Goal: Information Seeking & Learning: Learn about a topic

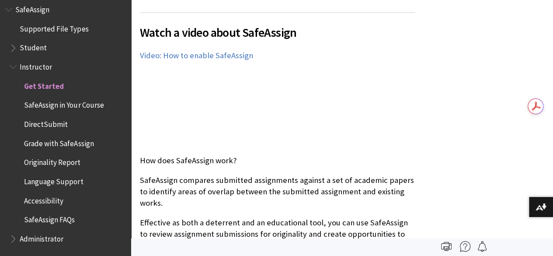
scroll to position [196, 0]
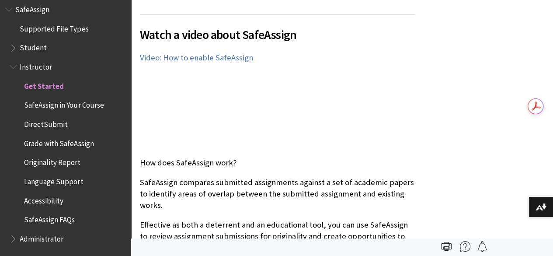
click at [38, 43] on span "Student" at bounding box center [33, 47] width 27 height 12
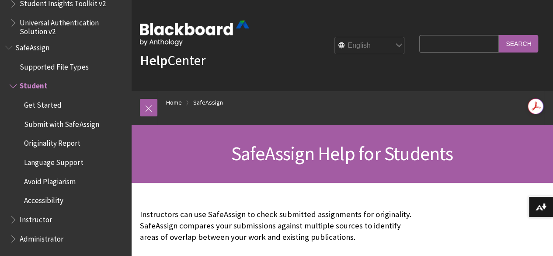
click at [72, 123] on span "Submit with SafeAssign" at bounding box center [61, 123] width 75 height 12
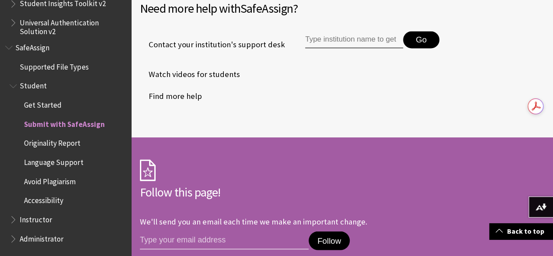
scroll to position [2267, 0]
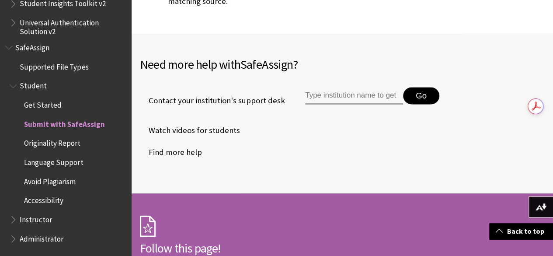
click at [65, 179] on span "Avoid Plagiarism" at bounding box center [50, 180] width 52 height 12
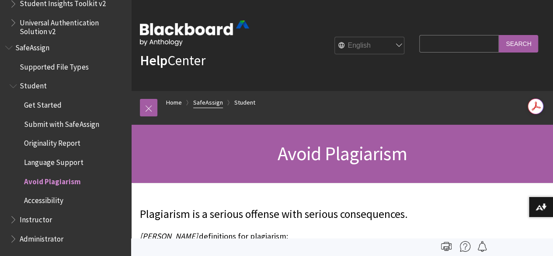
click at [212, 100] on link "SafeAssign" at bounding box center [208, 102] width 30 height 11
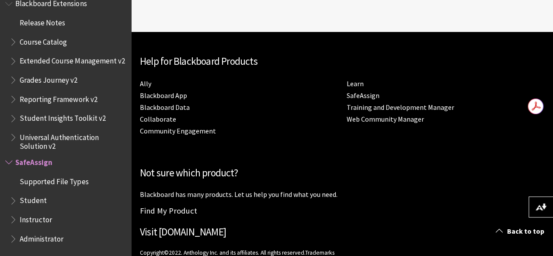
scroll to position [539, 0]
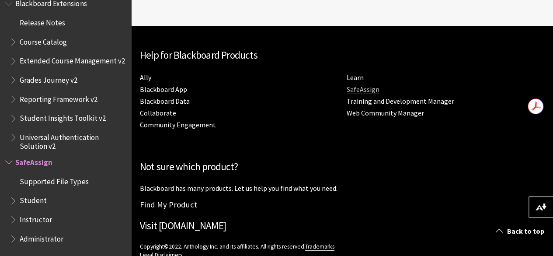
click at [347, 90] on link "SafeAssign" at bounding box center [363, 89] width 33 height 9
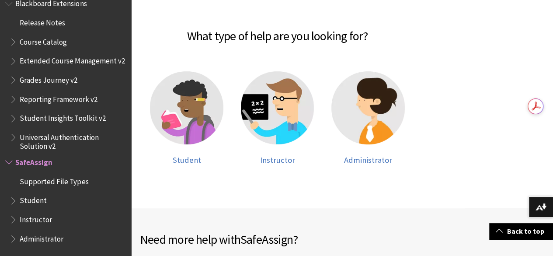
scroll to position [185, 0]
click at [204, 104] on img at bounding box center [186, 107] width 73 height 73
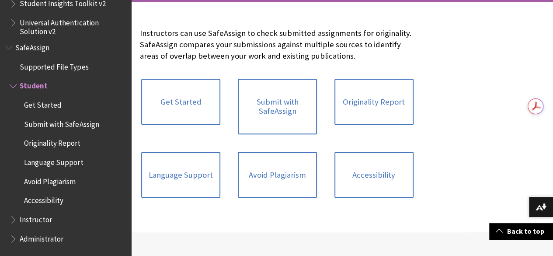
scroll to position [165, 0]
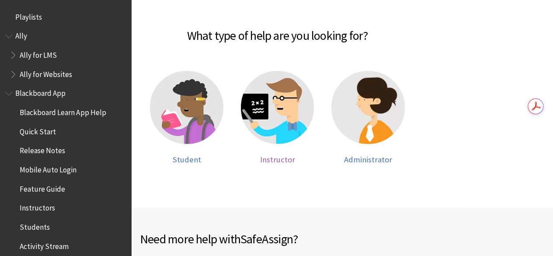
scroll to position [960, 0]
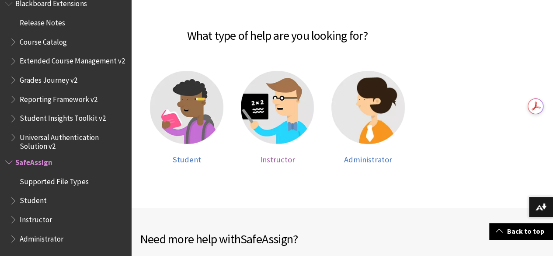
click at [279, 84] on img at bounding box center [277, 107] width 73 height 73
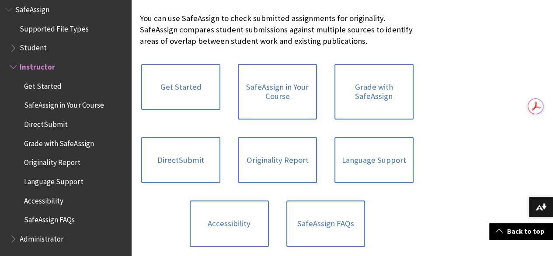
scroll to position [196, 0]
click at [335, 91] on link "Grade with SafeAssign" at bounding box center [374, 91] width 79 height 56
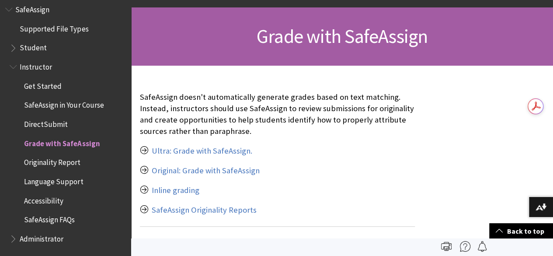
scroll to position [117, 0]
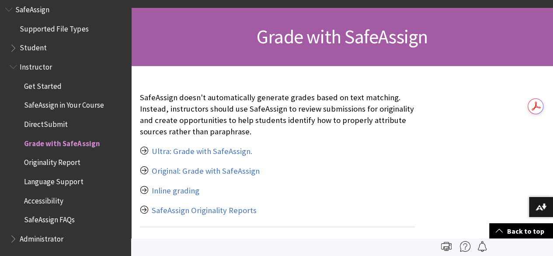
click at [220, 215] on p "SafeAssign Originality Reports" at bounding box center [277, 210] width 275 height 11
click at [222, 209] on link "SafeAssign Originality Reports" at bounding box center [204, 210] width 105 height 10
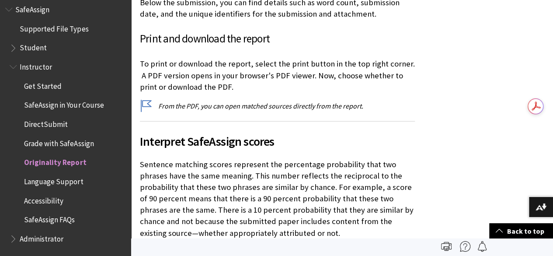
scroll to position [2880, 0]
